Goal: Task Accomplishment & Management: Manage account settings

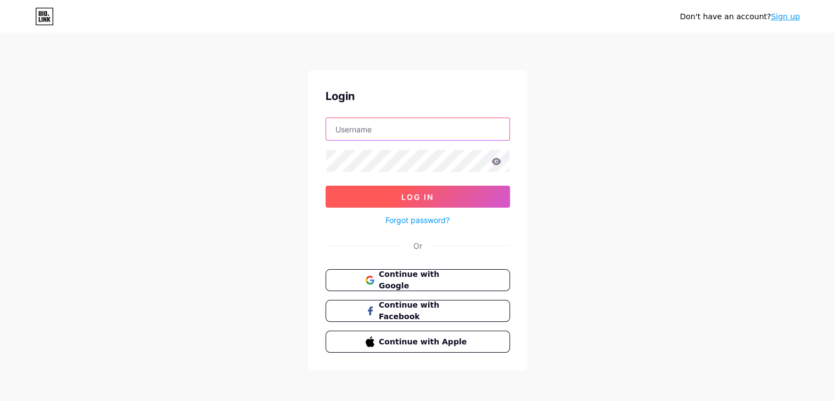
type input "[EMAIL_ADDRESS][DOMAIN_NAME]"
click at [413, 198] on span "Log In" at bounding box center [417, 196] width 32 height 9
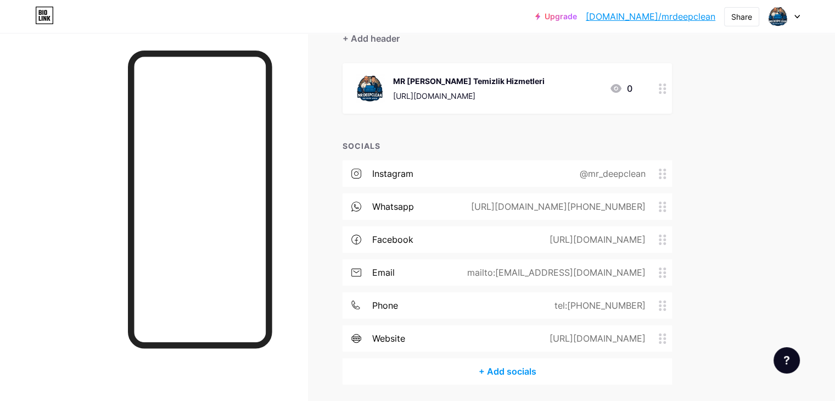
scroll to position [147, 0]
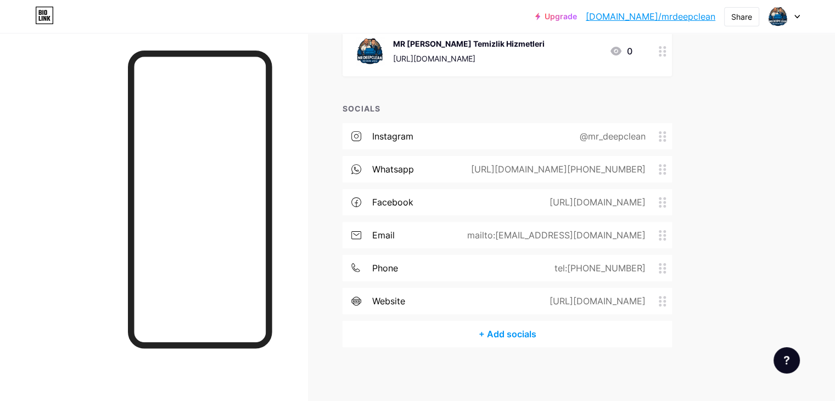
click at [659, 167] on div "[URL][DOMAIN_NAME][PHONE_NUMBER]" at bounding box center [556, 169] width 205 height 13
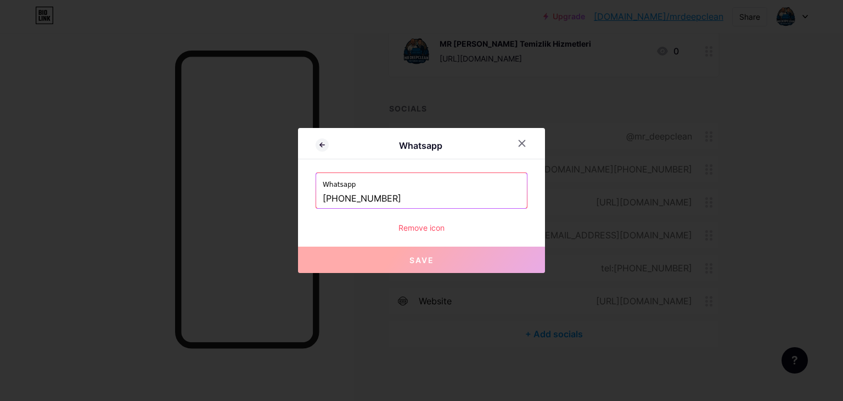
click at [358, 197] on input "[PHONE_NUMBER]" at bounding box center [422, 198] width 198 height 19
click at [354, 197] on input "[PHONE_NUMBER]" at bounding box center [422, 198] width 198 height 19
drag, startPoint x: 340, startPoint y: 197, endPoint x: 448, endPoint y: 197, distance: 107.6
click at [448, 197] on input "[PHONE_NUMBER]" at bounding box center [422, 198] width 198 height 19
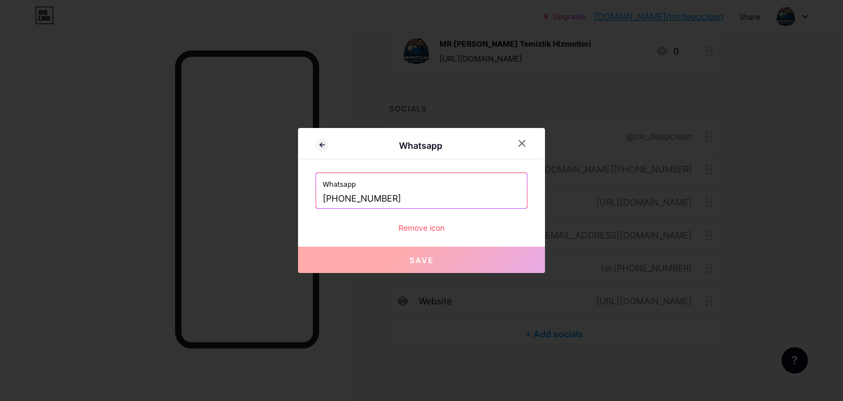
paste input "+90[URL][DOMAIN_NAME]"
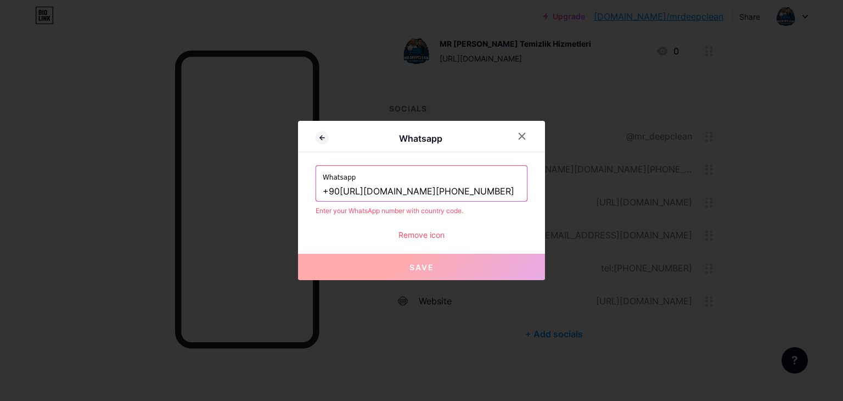
drag, startPoint x: 339, startPoint y: 191, endPoint x: 416, endPoint y: 192, distance: 76.9
click at [416, 192] on input "+90[URL][DOMAIN_NAME][PHONE_NUMBER]" at bounding box center [422, 191] width 198 height 19
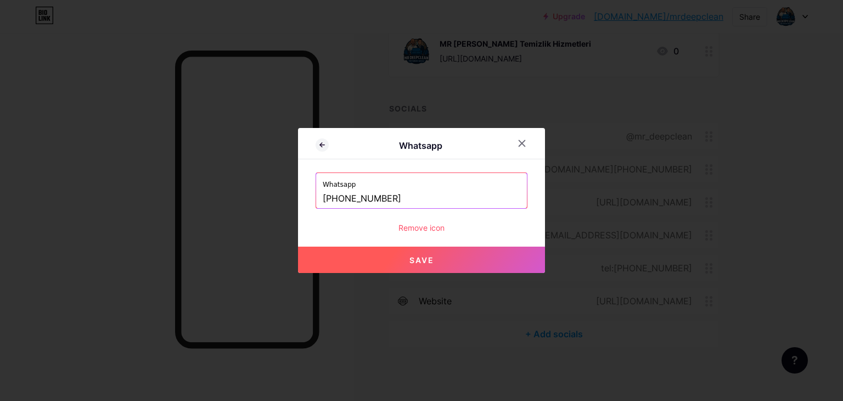
drag, startPoint x: 341, startPoint y: 198, endPoint x: 460, endPoint y: 194, distance: 118.7
click at [460, 194] on input "[PHONE_NUMBER]" at bounding box center [422, 198] width 198 height 19
paste input "52 876 22"
click at [356, 196] on input "[PHONE_NUMBER]" at bounding box center [422, 198] width 198 height 19
click at [369, 198] on input "[PHONE_NUMBER]" at bounding box center [422, 198] width 198 height 19
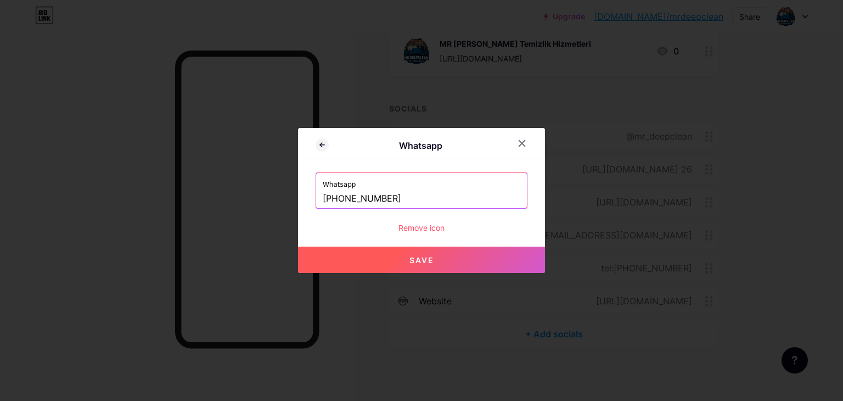
click at [382, 196] on input "[PHONE_NUMBER]" at bounding box center [422, 198] width 198 height 19
click at [411, 255] on span "Save" at bounding box center [422, 259] width 25 height 9
type input "[URL][DOMAIN_NAME][PHONE_NUMBER]"
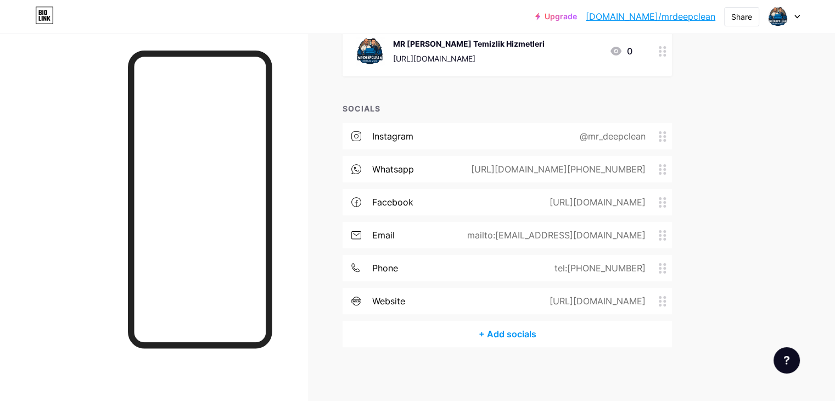
click at [659, 267] on div "tel:[PHONE_NUMBER]" at bounding box center [598, 267] width 122 height 13
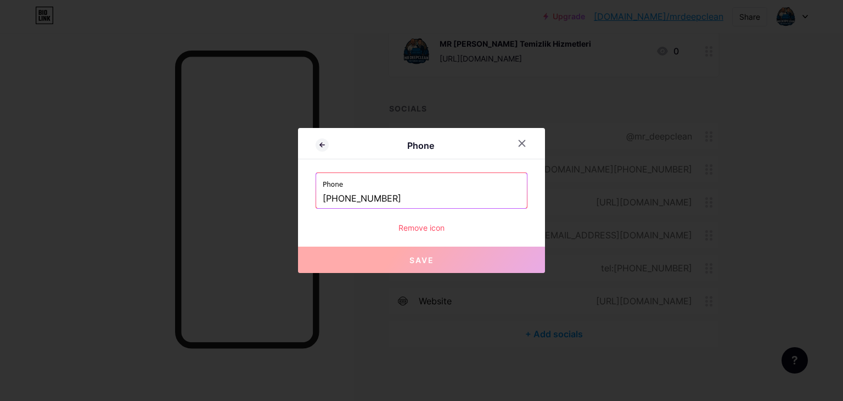
drag, startPoint x: 340, startPoint y: 196, endPoint x: 464, endPoint y: 201, distance: 123.6
click at [464, 201] on input "[PHONE_NUMBER]" at bounding box center [422, 198] width 198 height 19
paste input "52 876 22"
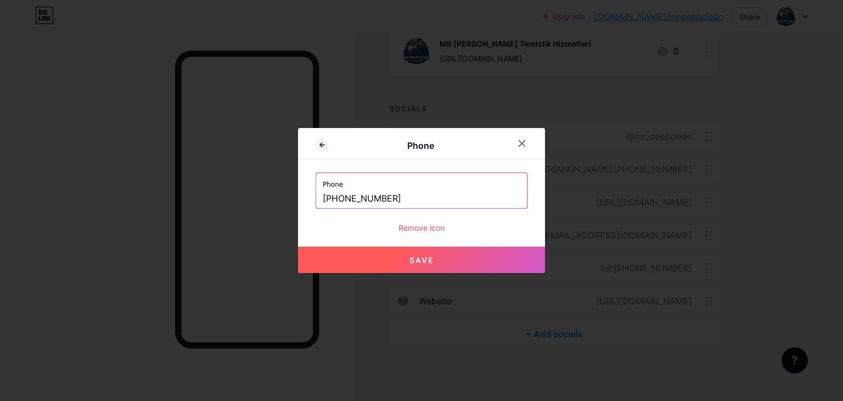
click at [354, 199] on input "[PHONE_NUMBER]" at bounding box center [422, 198] width 198 height 19
click at [371, 198] on input "[PHONE_NUMBER]" at bounding box center [422, 198] width 198 height 19
click at [381, 196] on input "[PHONE_NUMBER]" at bounding box center [422, 198] width 198 height 19
click at [410, 255] on span "Save" at bounding box center [422, 259] width 25 height 9
type input "tel:[PHONE_NUMBER]"
